Goal: Transaction & Acquisition: Purchase product/service

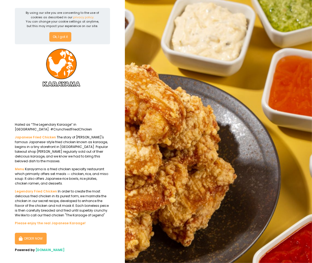
click at [67, 35] on button "Ok, I got it" at bounding box center [60, 37] width 22 height 10
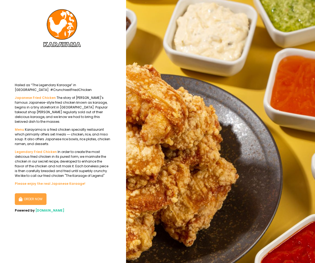
click at [29, 196] on button "ORDER NOW" at bounding box center [31, 199] width 32 height 12
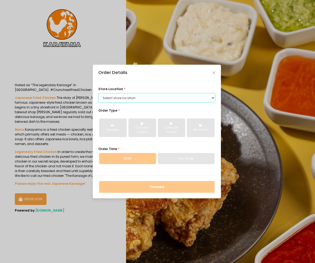
click at [152, 97] on select "Select store location [GEOGRAPHIC_DATA] [PERSON_NAME] (Near [GEOGRAPHIC_DATA]-[…" at bounding box center [156, 98] width 117 height 10
click at [98, 102] on select "Select store location [GEOGRAPHIC_DATA] [PERSON_NAME] (Near [GEOGRAPHIC_DATA]-[…" at bounding box center [156, 98] width 117 height 10
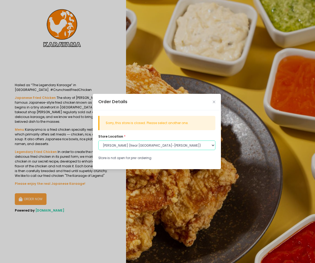
click at [207, 146] on select "Select store location [GEOGRAPHIC_DATA] [PERSON_NAME] (Near [GEOGRAPHIC_DATA]-[…" at bounding box center [156, 145] width 117 height 10
click at [98, 140] on select "Select store location [GEOGRAPHIC_DATA] [PERSON_NAME] (Near [GEOGRAPHIC_DATA]-[…" at bounding box center [156, 145] width 117 height 10
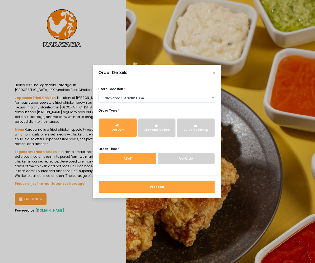
click at [199, 133] on button "Curbside Pickup" at bounding box center [196, 127] width 38 height 19
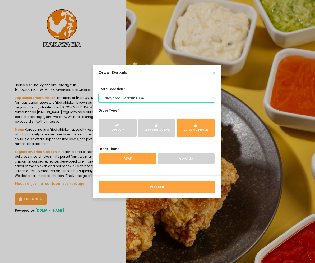
click at [194, 99] on select "Select store location [GEOGRAPHIC_DATA] [PERSON_NAME] (Near [GEOGRAPHIC_DATA]-[…" at bounding box center [156, 98] width 117 height 10
click at [98, 102] on select "Select store location [GEOGRAPHIC_DATA] [PERSON_NAME] (Near [GEOGRAPHIC_DATA]-[…" at bounding box center [156, 98] width 117 height 10
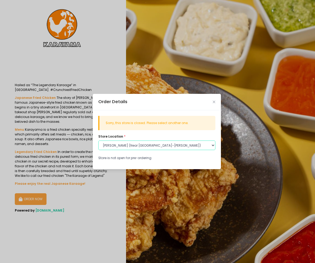
click at [181, 146] on select "Select store location [GEOGRAPHIC_DATA] [PERSON_NAME] (Near [GEOGRAPHIC_DATA]-[…" at bounding box center [156, 145] width 117 height 10
select select "667b6e4393dd57095842654b"
click at [98, 140] on select "Select store location [GEOGRAPHIC_DATA] [PERSON_NAME] (Near [GEOGRAPHIC_DATA]-[…" at bounding box center [156, 145] width 117 height 10
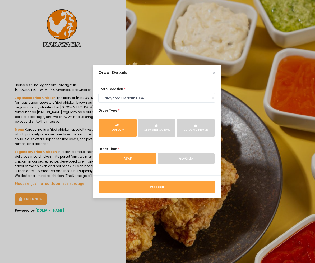
click at [169, 186] on button "Proceed" at bounding box center [157, 187] width 116 height 12
